Goal: Transaction & Acquisition: Book appointment/travel/reservation

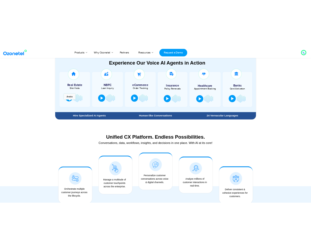
scroll to position [295, 0]
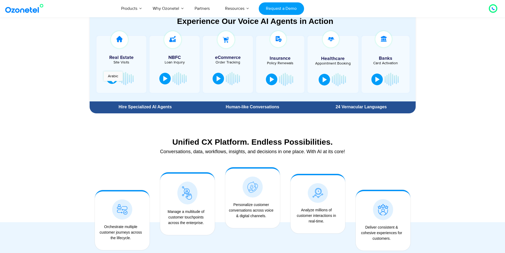
click at [113, 81] on div at bounding box center [112, 77] width 4 height 5
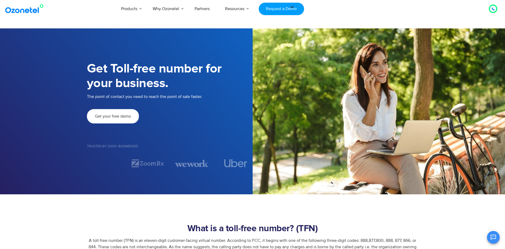
click at [113, 117] on span "Get your free demo" at bounding box center [113, 116] width 36 height 4
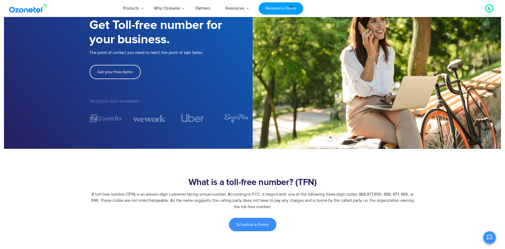
scroll to position [26, 0]
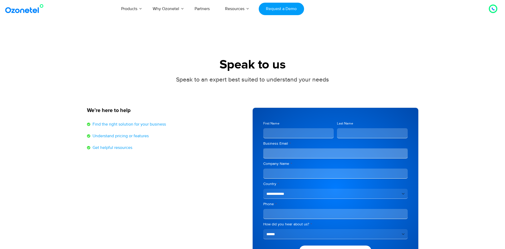
click at [395, 89] on div "Speak to an expert best suited to understand your needs" at bounding box center [252, 86] width 331 height 22
drag, startPoint x: 455, startPoint y: 66, endPoint x: 364, endPoint y: 20, distance: 102.1
click at [453, 64] on section "Speak to us Speak to an expert best suited to understand your needs We’re here …" at bounding box center [252, 151] width 505 height 246
